Goal: Communication & Community: Answer question/provide support

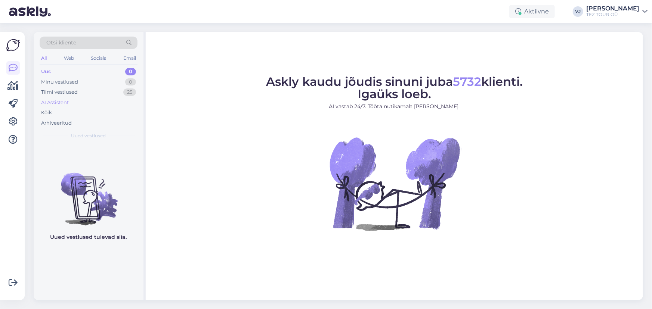
click at [92, 100] on div "AI Assistent" at bounding box center [89, 102] width 98 height 10
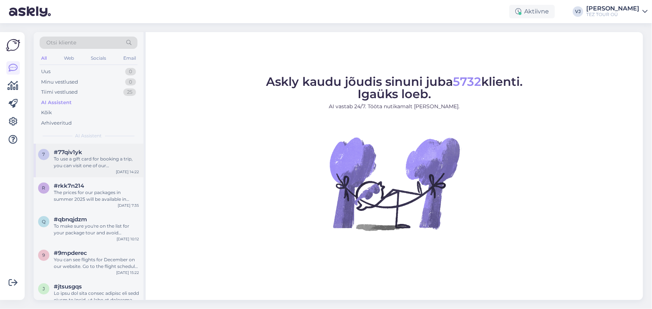
click at [89, 167] on div "To use a gift card for booking a trip, you can visit one of our representative …" at bounding box center [96, 162] width 85 height 13
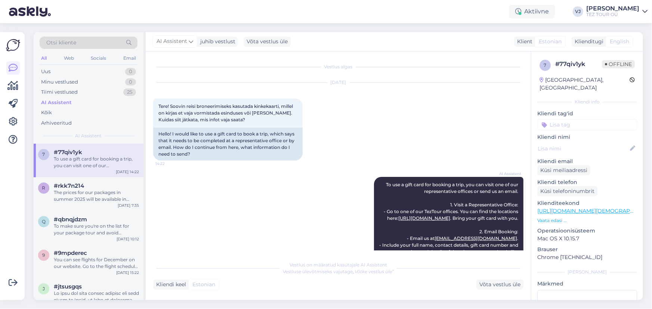
scroll to position [109, 0]
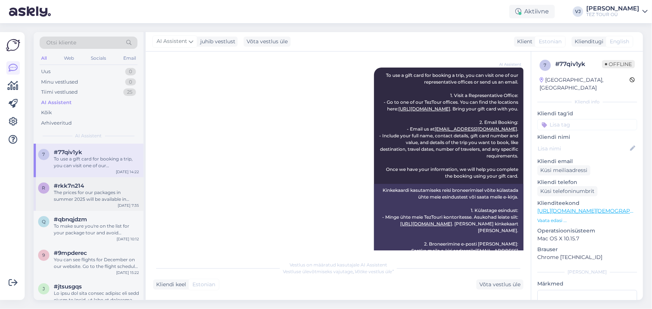
click at [67, 192] on div "The prices for our packages in summer 2025 will be available in [DATE]. If you …" at bounding box center [96, 195] width 85 height 13
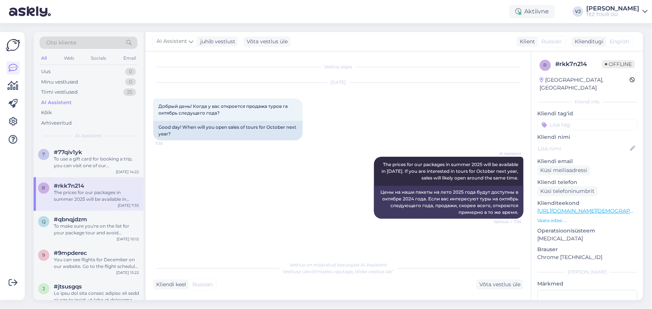
click at [87, 101] on div "AI Assistent" at bounding box center [89, 102] width 98 height 10
click at [93, 91] on div "Tiimi vestlused 25" at bounding box center [89, 92] width 98 height 10
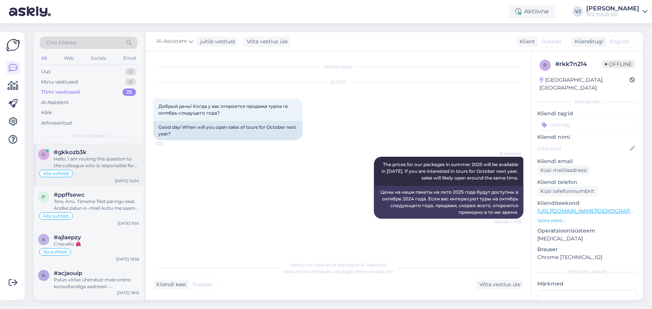
click at [93, 166] on div "Hello, I am routing this question to the colleague who is responsible for this …" at bounding box center [96, 162] width 85 height 13
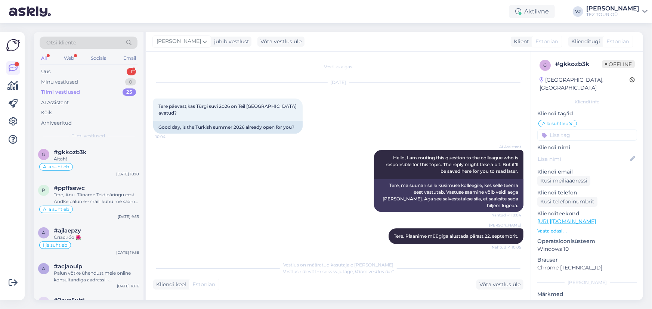
scroll to position [52, 0]
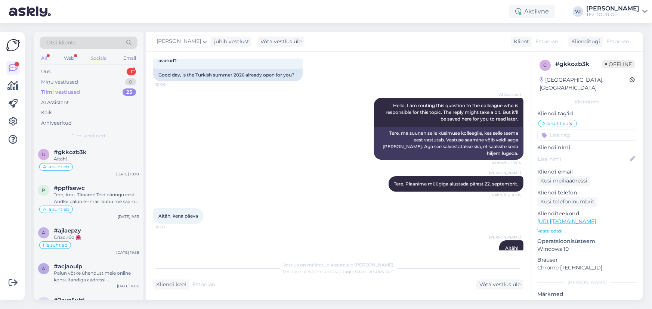
click at [92, 62] on div "Socials" at bounding box center [98, 58] width 18 height 10
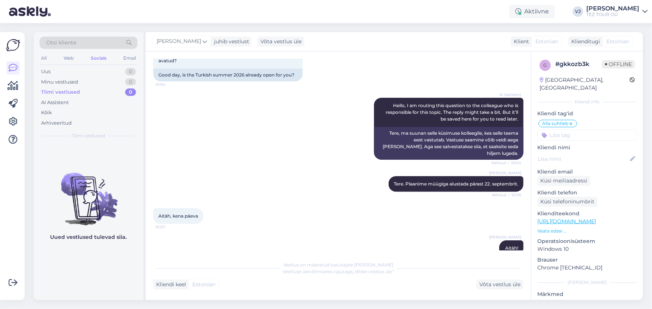
click at [92, 63] on div "All Web Socials Email" at bounding box center [89, 59] width 98 height 12
click at [93, 66] on div "Uus 0" at bounding box center [89, 71] width 98 height 10
click at [87, 88] on div "Tiimi vestlused 0" at bounding box center [89, 92] width 98 height 10
click at [77, 97] on div "AI Assistent" at bounding box center [89, 102] width 98 height 10
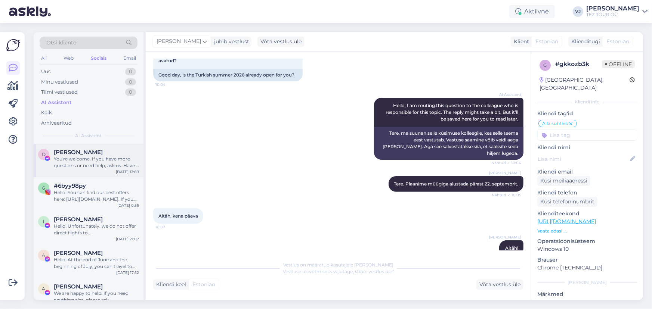
click at [107, 159] on div "You're welcome. If you have more questions or need help, ask us. Have a good da…" at bounding box center [96, 162] width 85 height 13
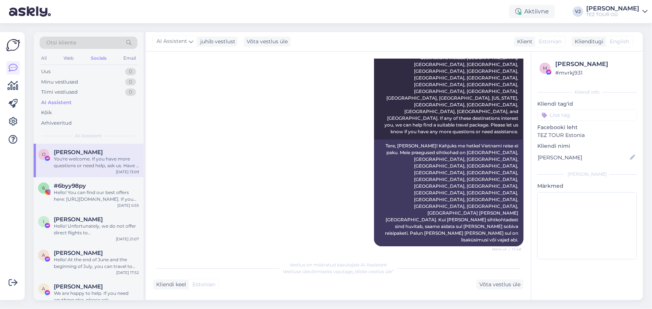
scroll to position [140, 0]
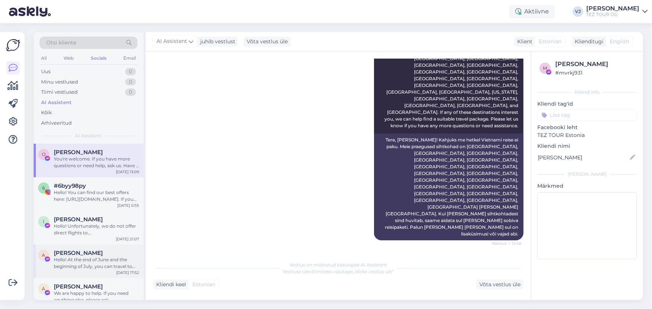
scroll to position [0, 0]
click at [93, 197] on div "Hello! You can find our best offers here: https://www.teztour.ee/bestoffers.et.…" at bounding box center [96, 195] width 85 height 13
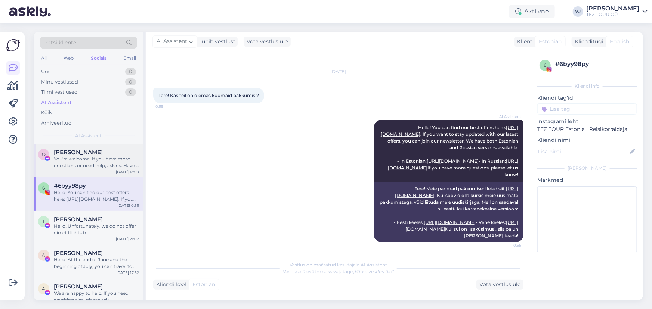
click at [79, 144] on div "O Olga Kohal You're welcome. If you have more questions or need help, ask us. H…" at bounding box center [89, 161] width 110 height 34
